Goal: Navigation & Orientation: Understand site structure

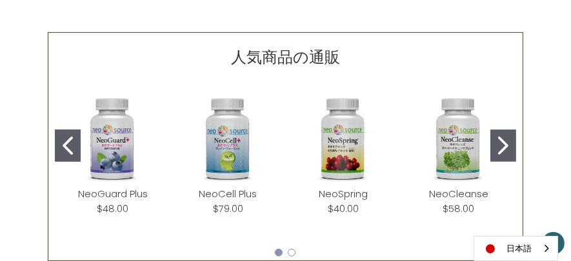
scroll to position [580, 0]
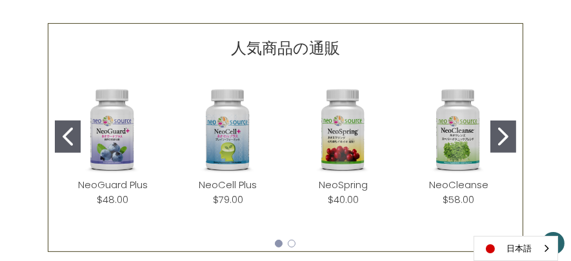
click at [456, 135] on icon "Go to slide 2" at bounding box center [503, 137] width 10 height 18
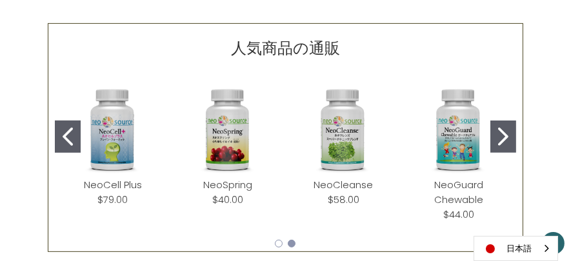
click at [456, 135] on icon "Go to slide 2" at bounding box center [503, 137] width 10 height 18
click at [456, 136] on icon "Go to slide 2" at bounding box center [503, 137] width 10 height 18
click at [456, 135] on button "Go to slide 2" at bounding box center [503, 137] width 26 height 32
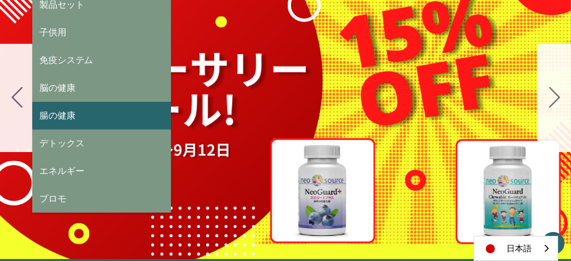
scroll to position [258, 0]
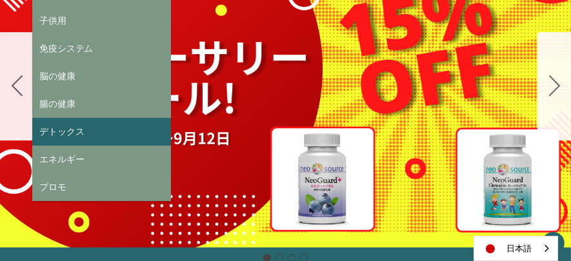
click at [85, 129] on link "デトックス" at bounding box center [101, 132] width 139 height 28
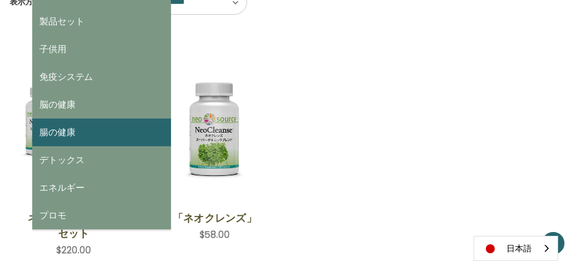
scroll to position [236, 0]
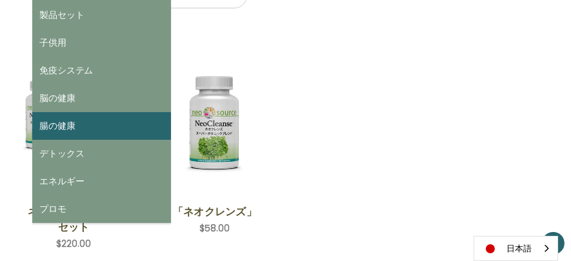
click at [84, 125] on link "腸の健康" at bounding box center [101, 126] width 139 height 28
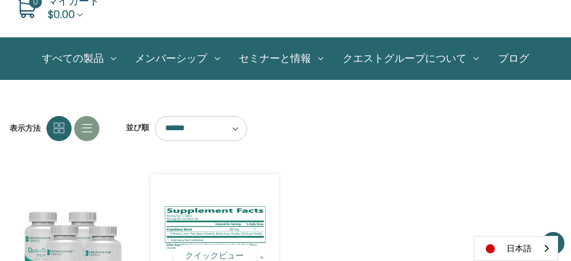
scroll to position [86, 0]
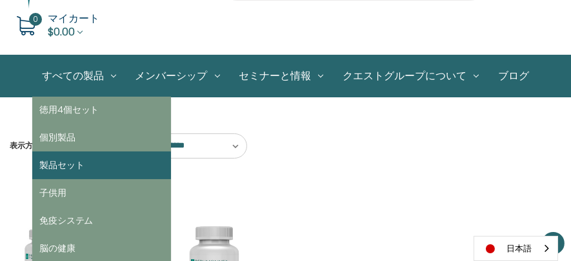
click at [68, 162] on link "製品セット" at bounding box center [101, 166] width 139 height 28
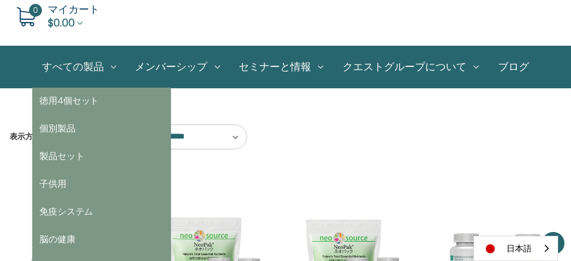
scroll to position [64, 0]
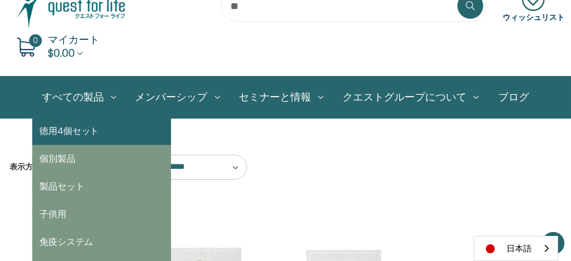
click at [75, 128] on link "徳用4個セット" at bounding box center [101, 132] width 139 height 28
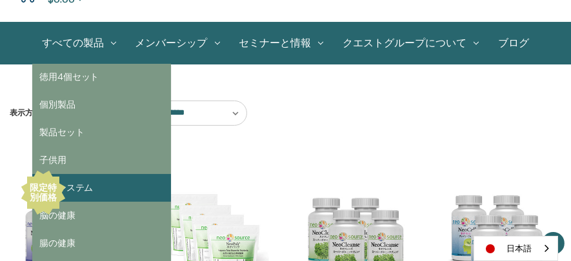
scroll to position [129, 0]
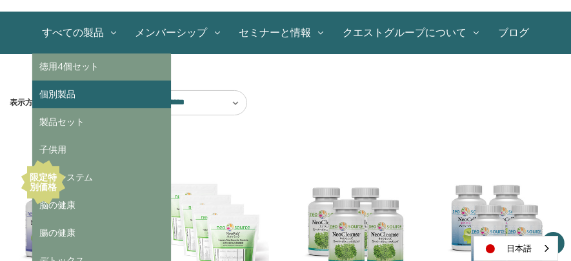
click at [64, 97] on link "個別製品" at bounding box center [101, 95] width 139 height 28
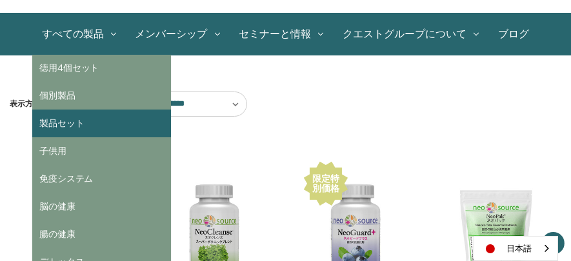
scroll to position [129, 0]
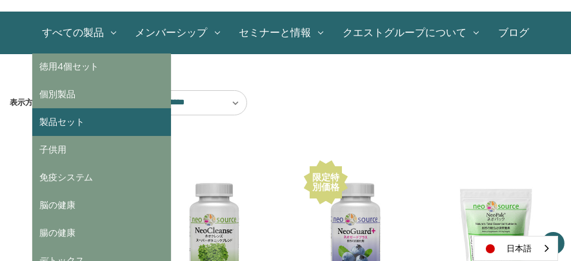
click at [81, 126] on link "製品セット" at bounding box center [101, 122] width 139 height 28
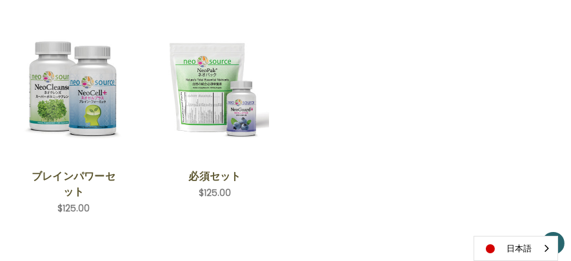
scroll to position [559, 0]
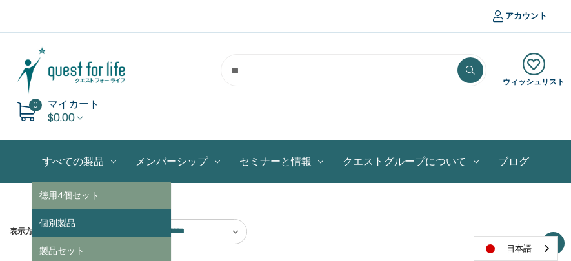
scroll to position [129, 0]
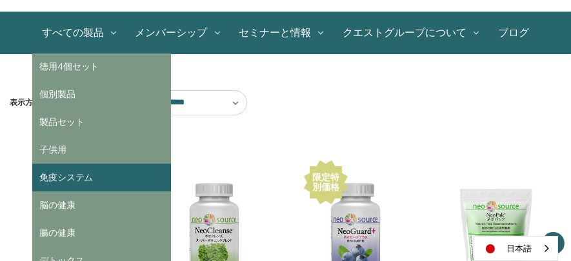
click at [117, 181] on link "免疫システム" at bounding box center [101, 178] width 139 height 28
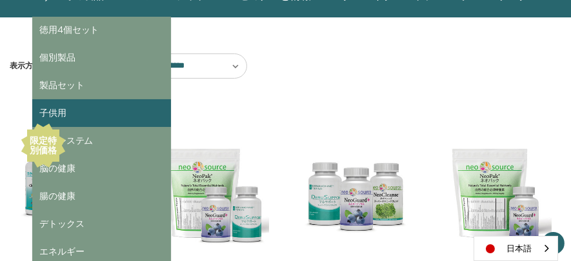
scroll to position [172, 0]
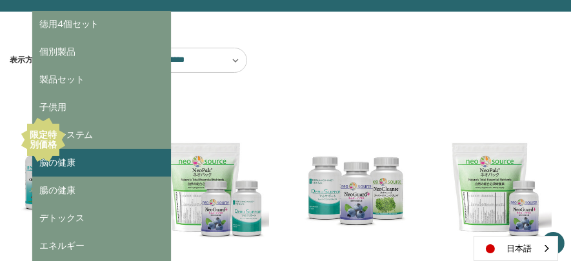
click at [106, 163] on link "脳の健康" at bounding box center [101, 163] width 139 height 28
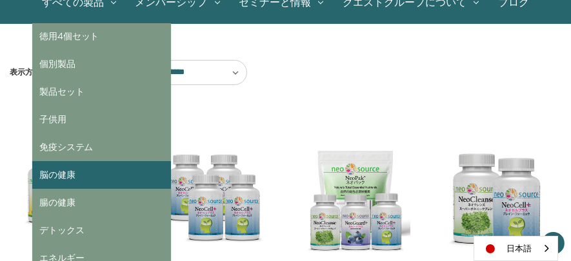
scroll to position [215, 0]
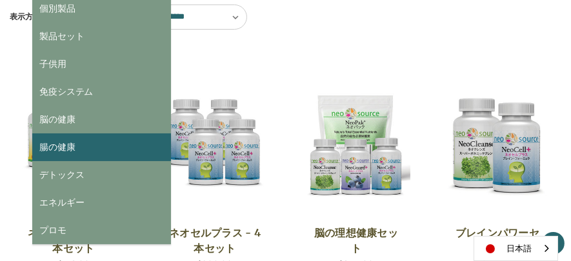
click at [106, 150] on link "腸の健康" at bounding box center [101, 148] width 139 height 28
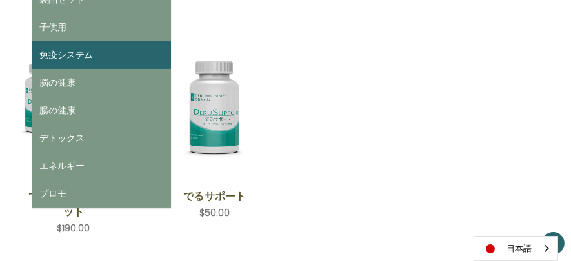
scroll to position [279, 0]
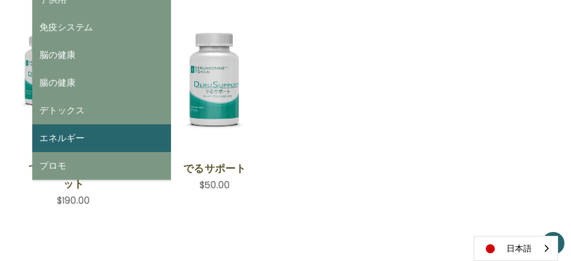
click at [64, 134] on link "エネルギー" at bounding box center [101, 138] width 139 height 28
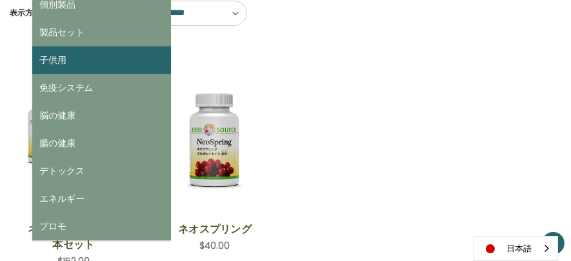
scroll to position [236, 0]
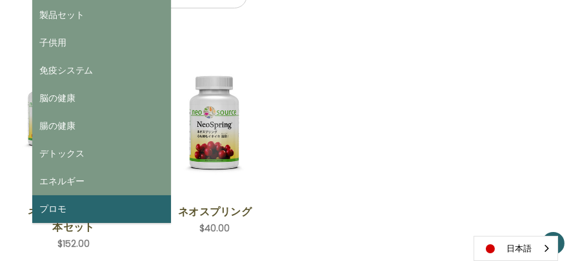
click at [98, 210] on link "プロモ" at bounding box center [101, 209] width 139 height 28
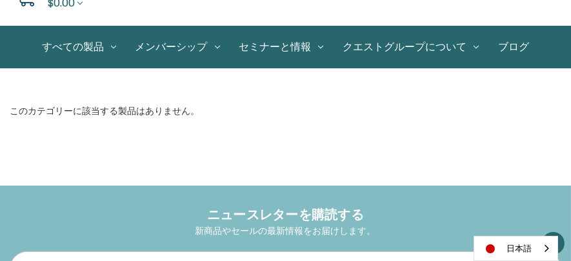
scroll to position [129, 0]
